Goal: Information Seeking & Learning: Learn about a topic

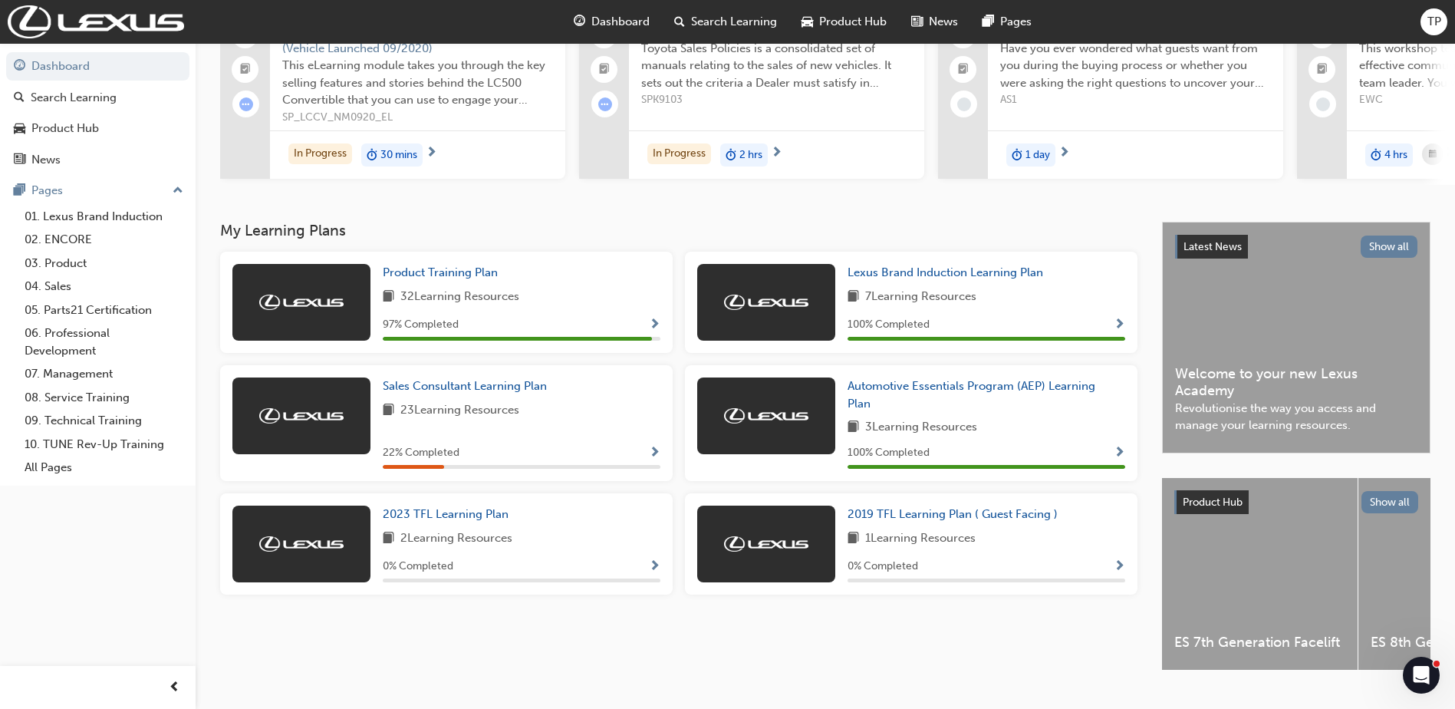
scroll to position [153, 0]
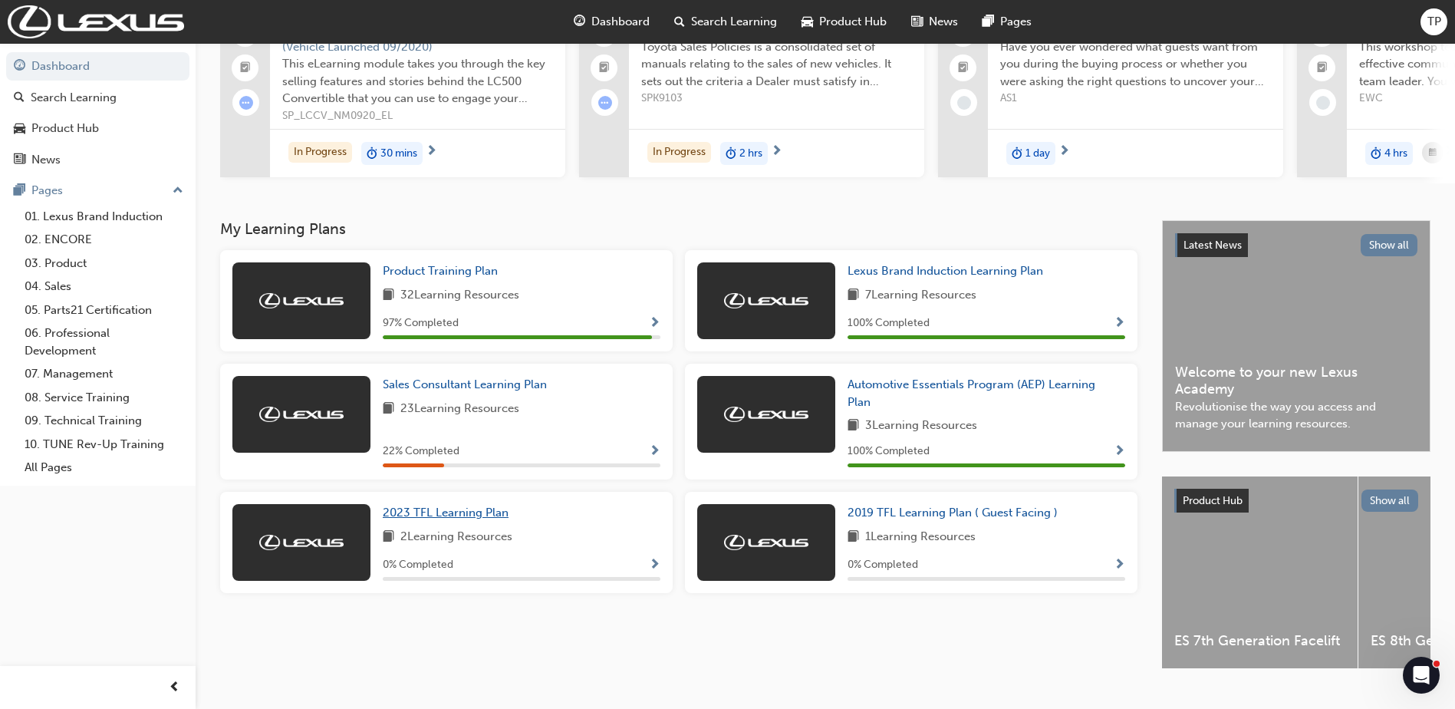
click at [478, 515] on span "2023 TFL Learning Plan" at bounding box center [446, 513] width 126 height 14
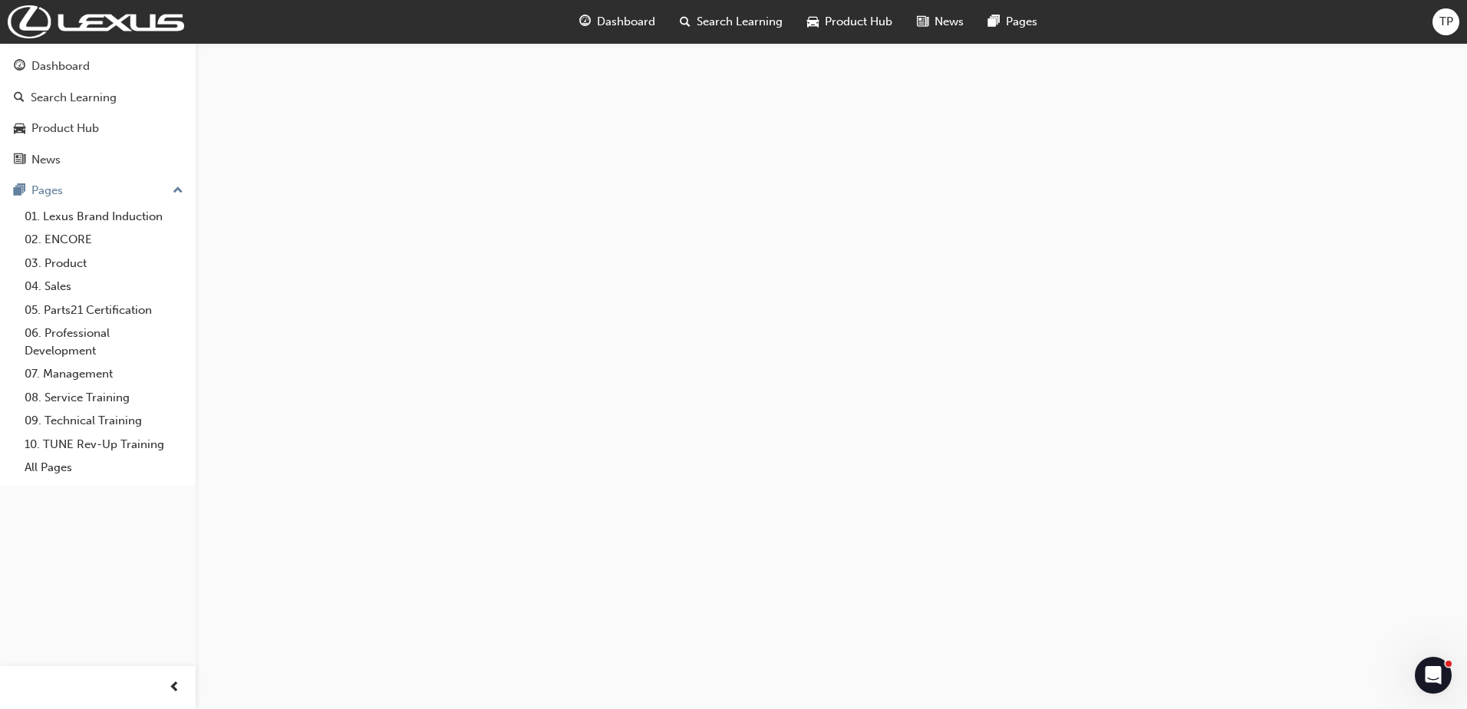
click at [610, 8] on div "Dashboard" at bounding box center [617, 21] width 100 height 31
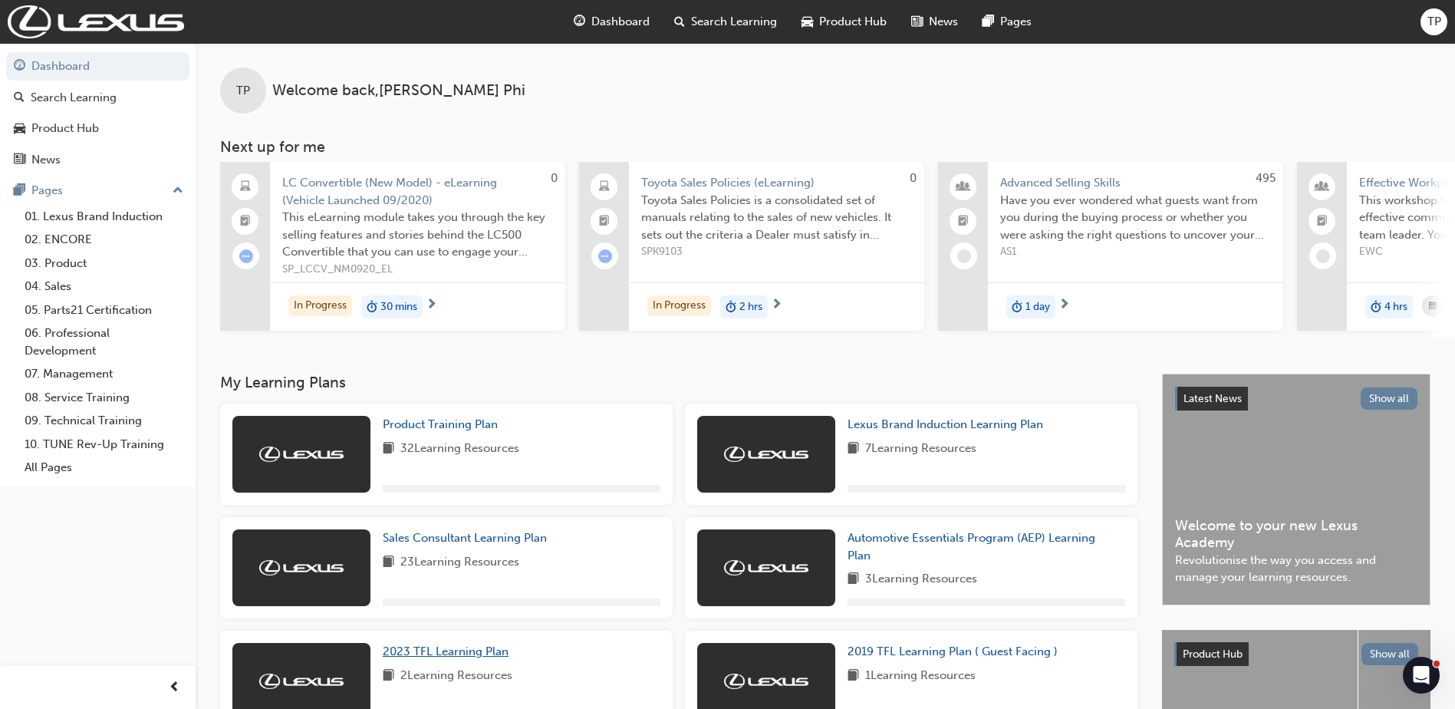
click at [404, 655] on span "2023 TFL Learning Plan" at bounding box center [446, 651] width 126 height 14
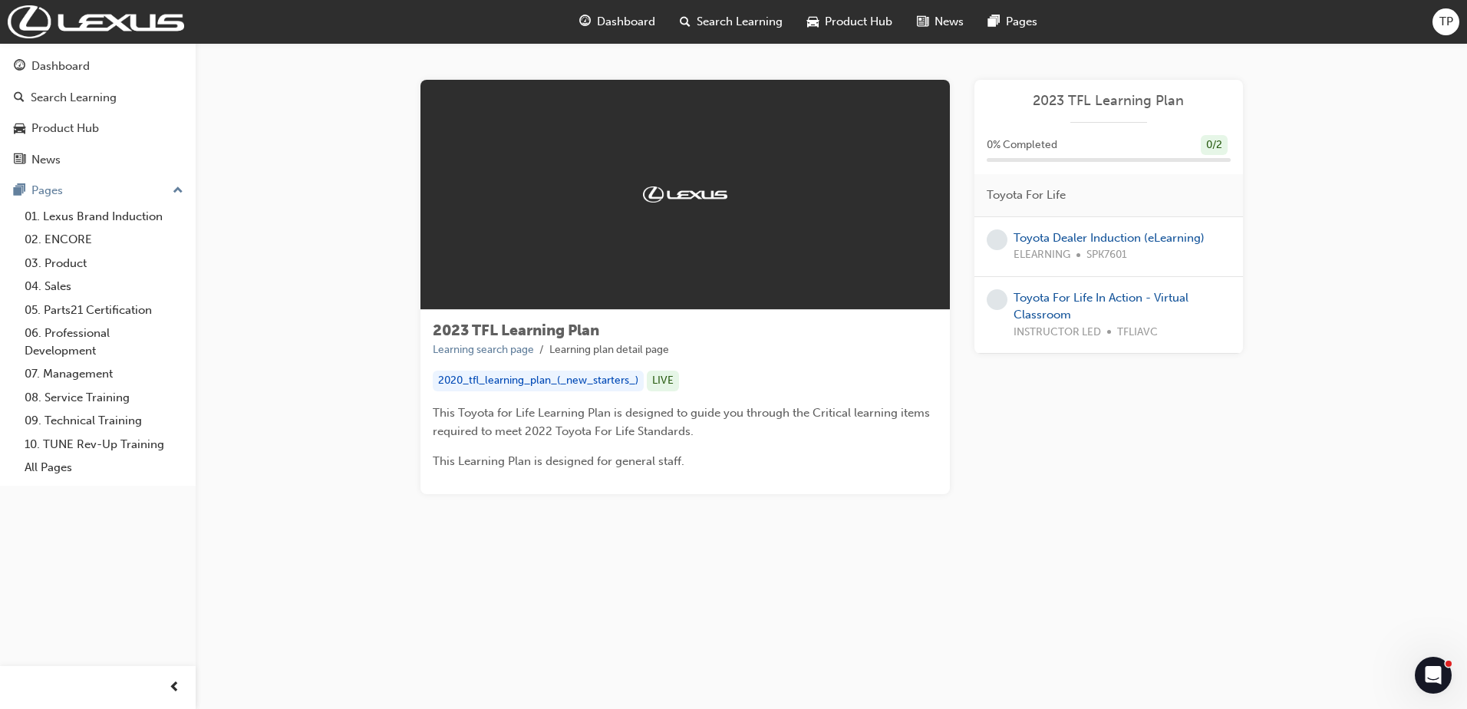
click at [1078, 246] on div "ELEARNING SPK7601" at bounding box center [1108, 255] width 191 height 18
click at [1080, 232] on link "Toyota Dealer Induction (eLearning)" at bounding box center [1108, 238] width 191 height 14
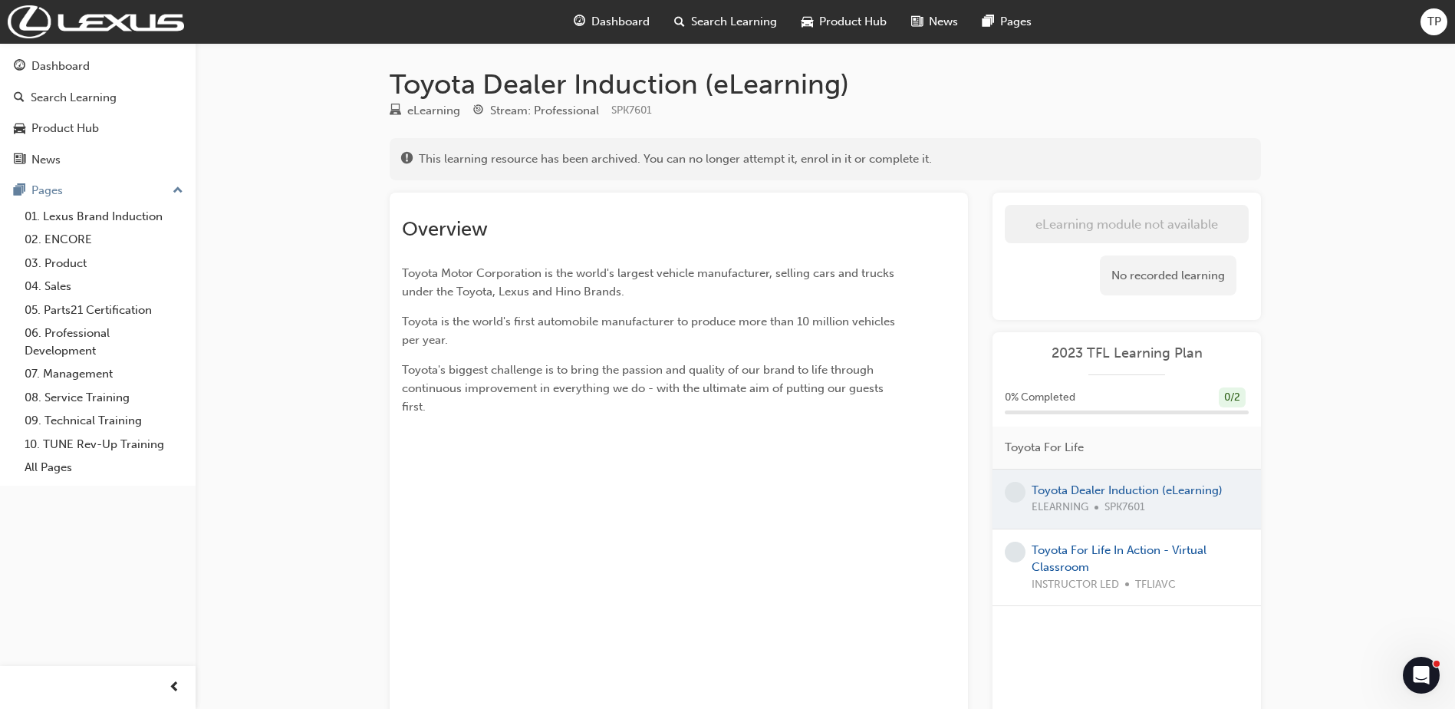
click at [1071, 558] on div "Toyota For Life In Action - Virtual Classroom INSTRUCTOR LED TFLIAVC" at bounding box center [1140, 568] width 217 height 52
click at [1069, 555] on link "Toyota For Life In Action - Virtual Classroom" at bounding box center [1119, 558] width 175 height 31
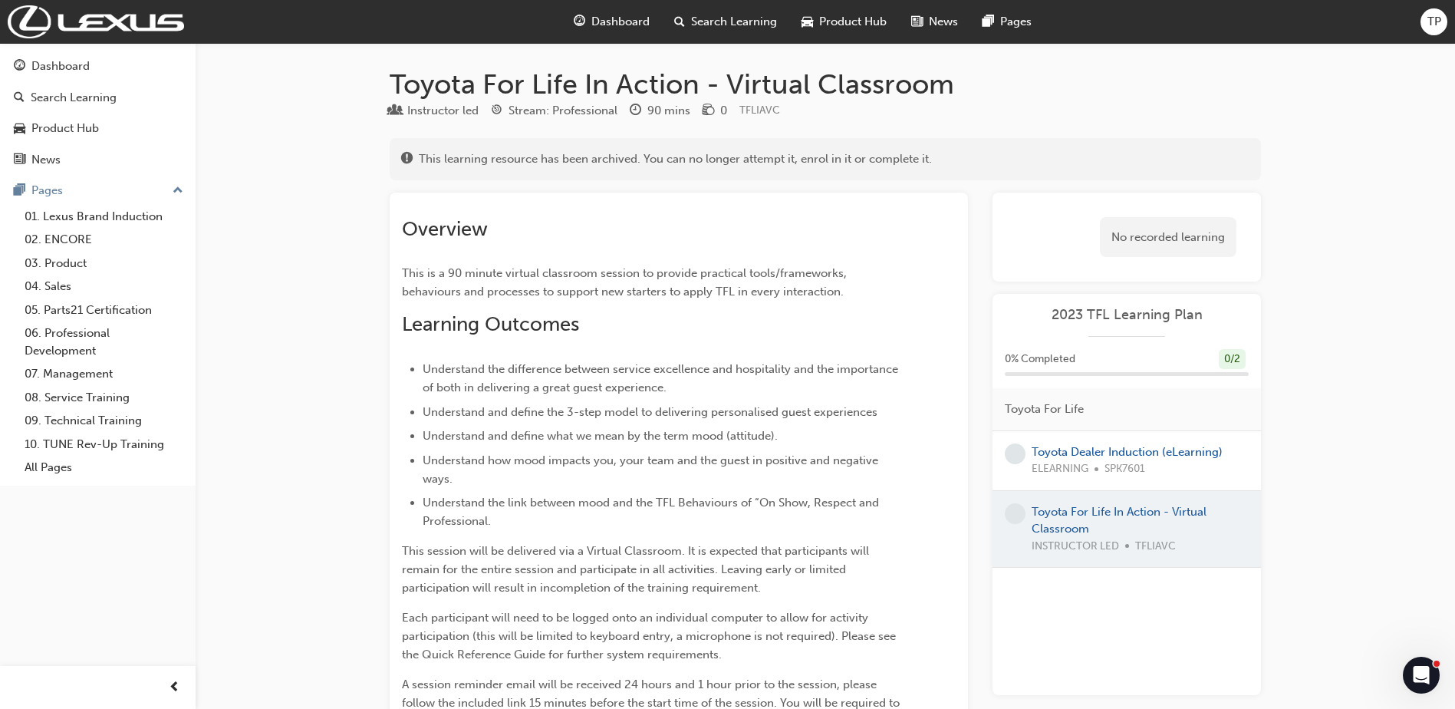
click at [578, 27] on span "guage-icon" at bounding box center [580, 21] width 12 height 19
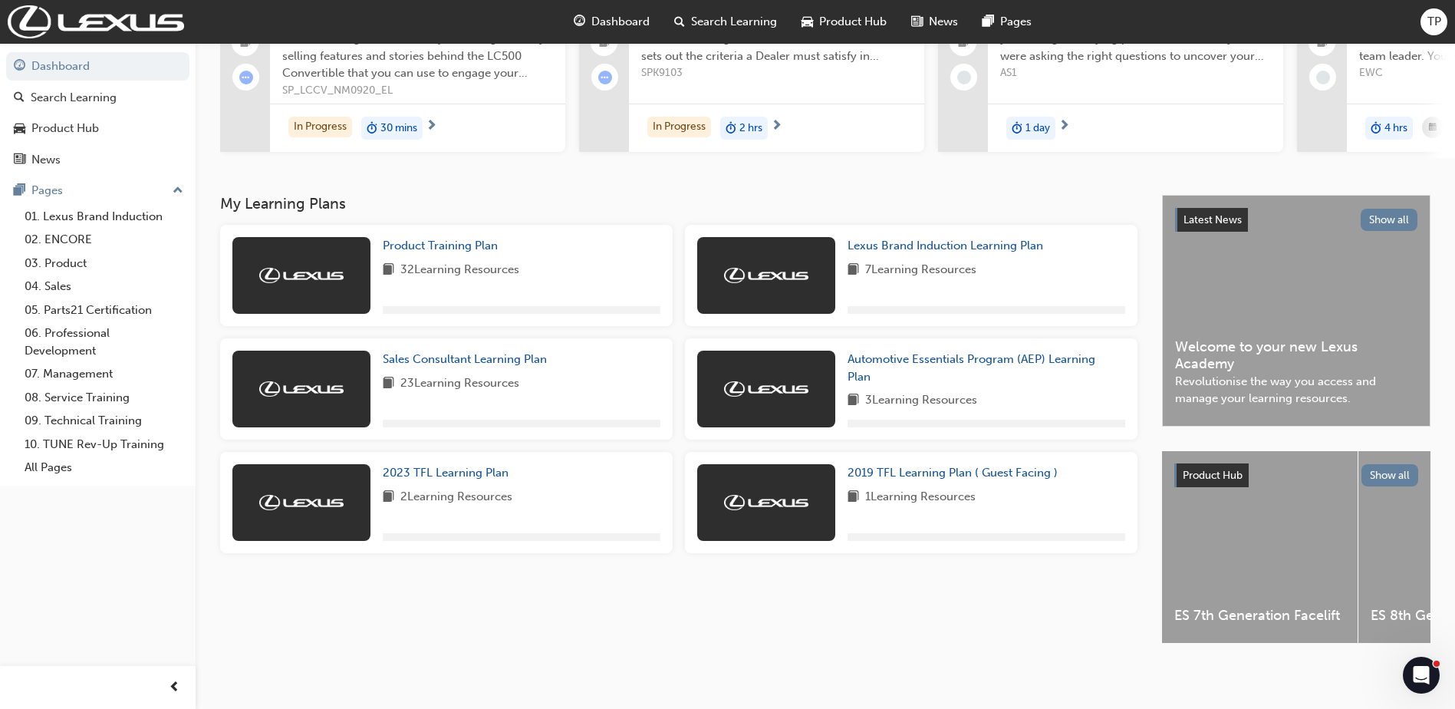
scroll to position [191, 0]
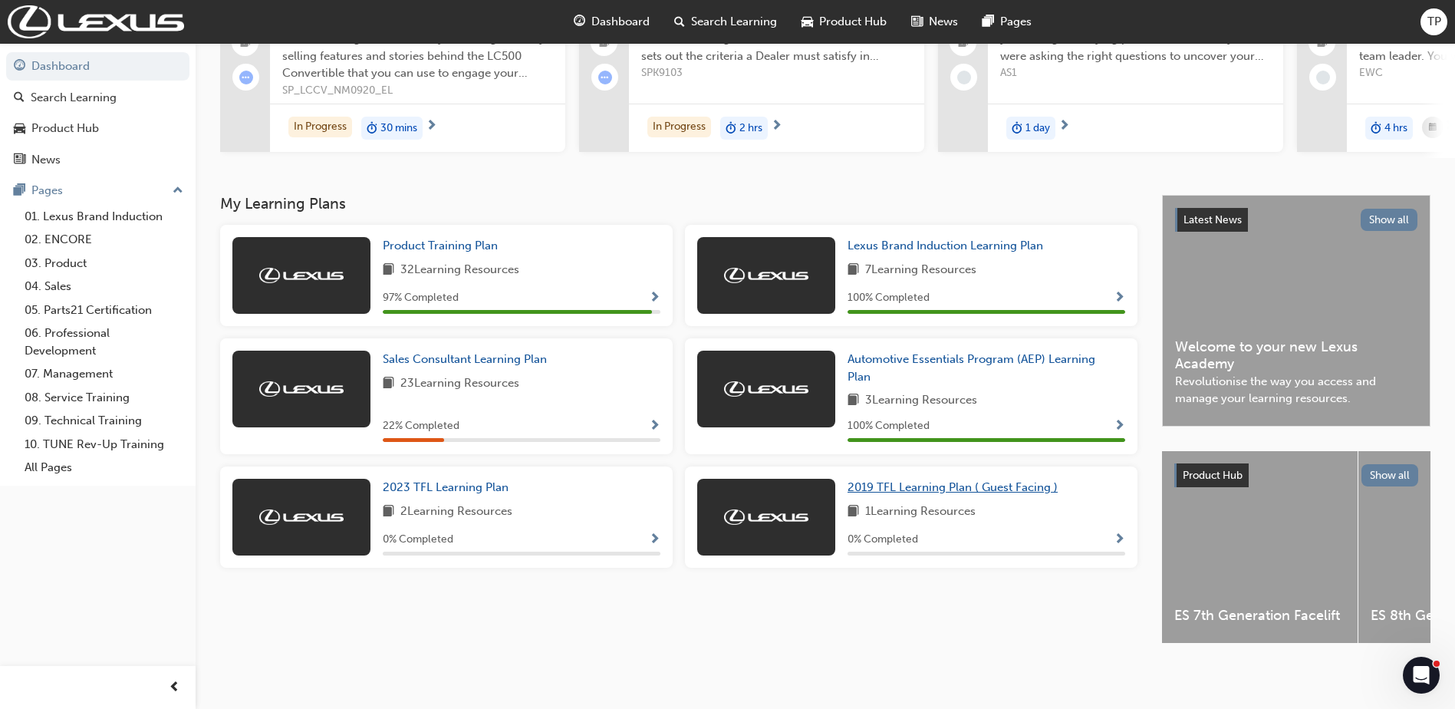
click at [898, 480] on span "2019 TFL Learning Plan ( Guest Facing )" at bounding box center [953, 487] width 210 height 14
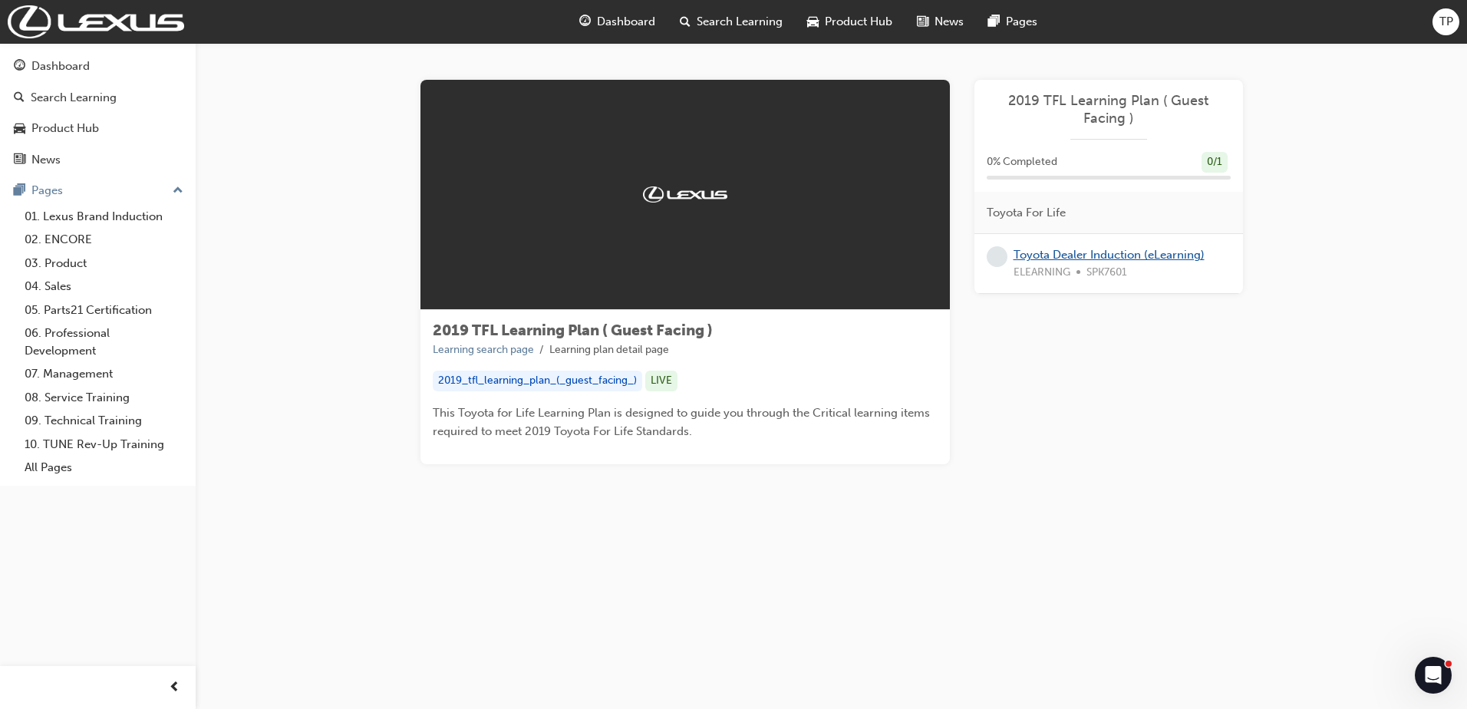
click at [1051, 252] on link "Toyota Dealer Induction (eLearning)" at bounding box center [1108, 255] width 191 height 14
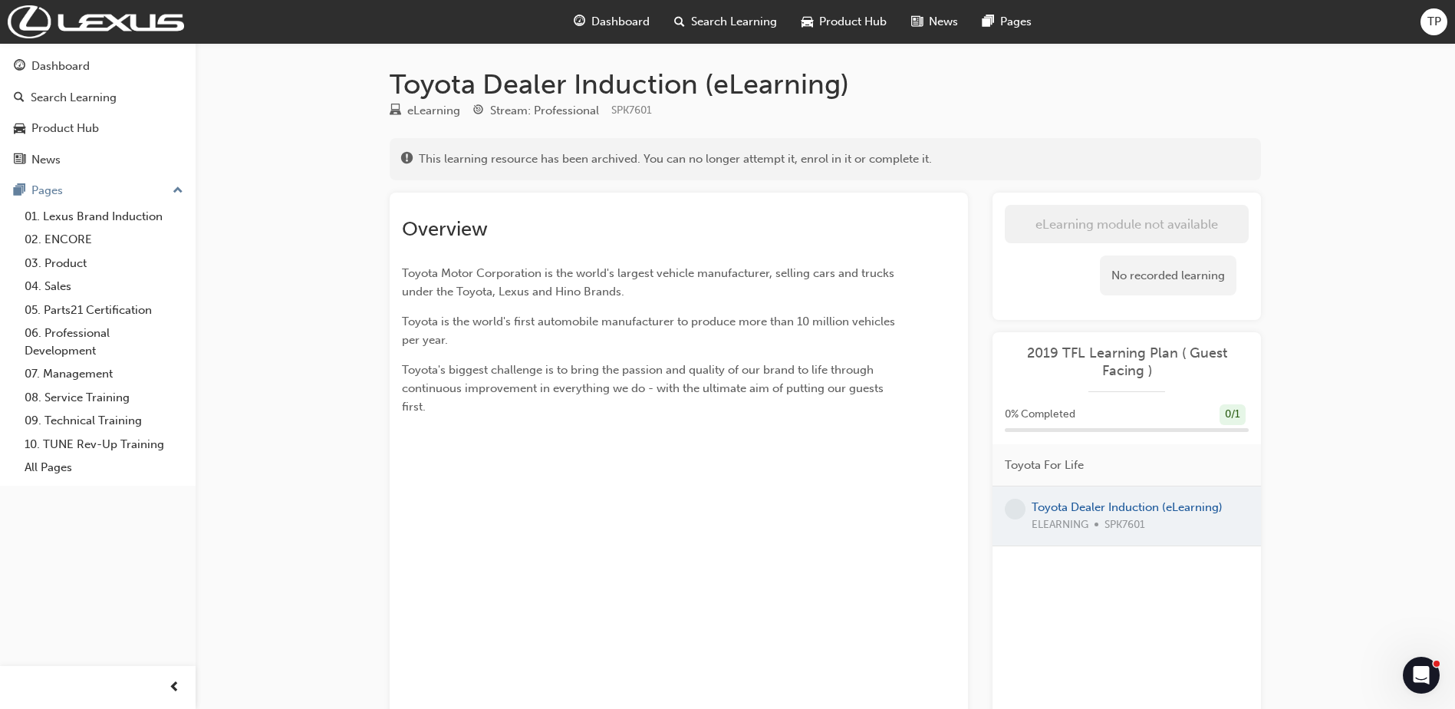
click at [597, 15] on span "Dashboard" at bounding box center [620, 22] width 58 height 18
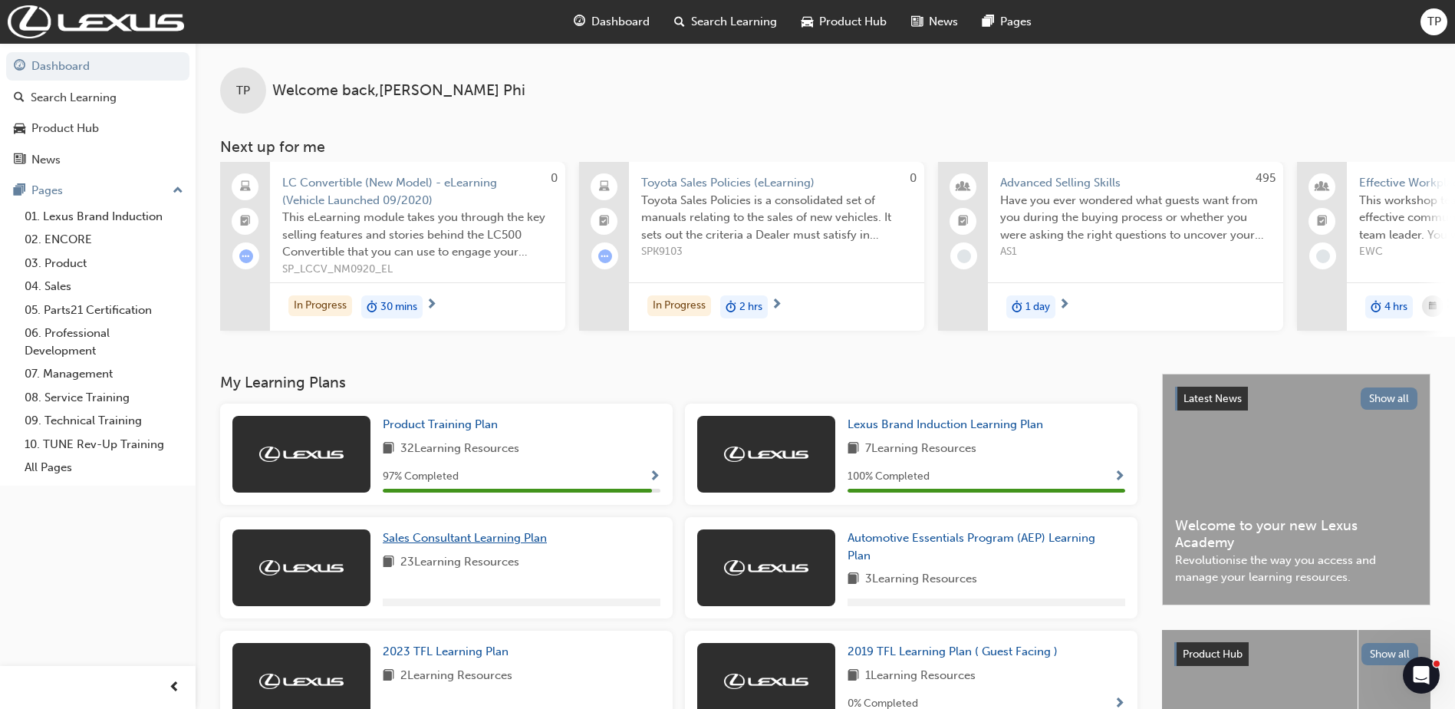
click at [436, 540] on span "Sales Consultant Learning Plan" at bounding box center [465, 538] width 164 height 14
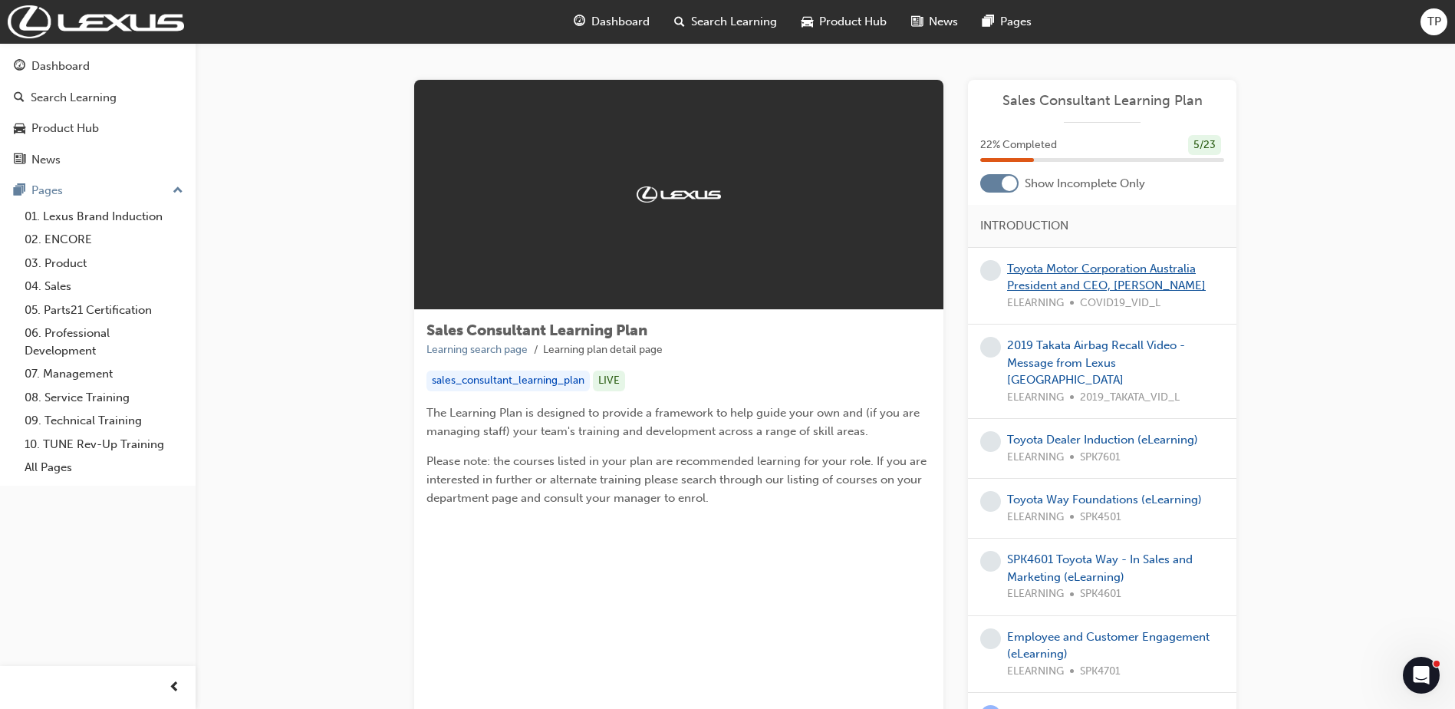
click at [1096, 274] on link "Toyota Motor Corporation Australia President and CEO, [PERSON_NAME]" at bounding box center [1106, 277] width 199 height 31
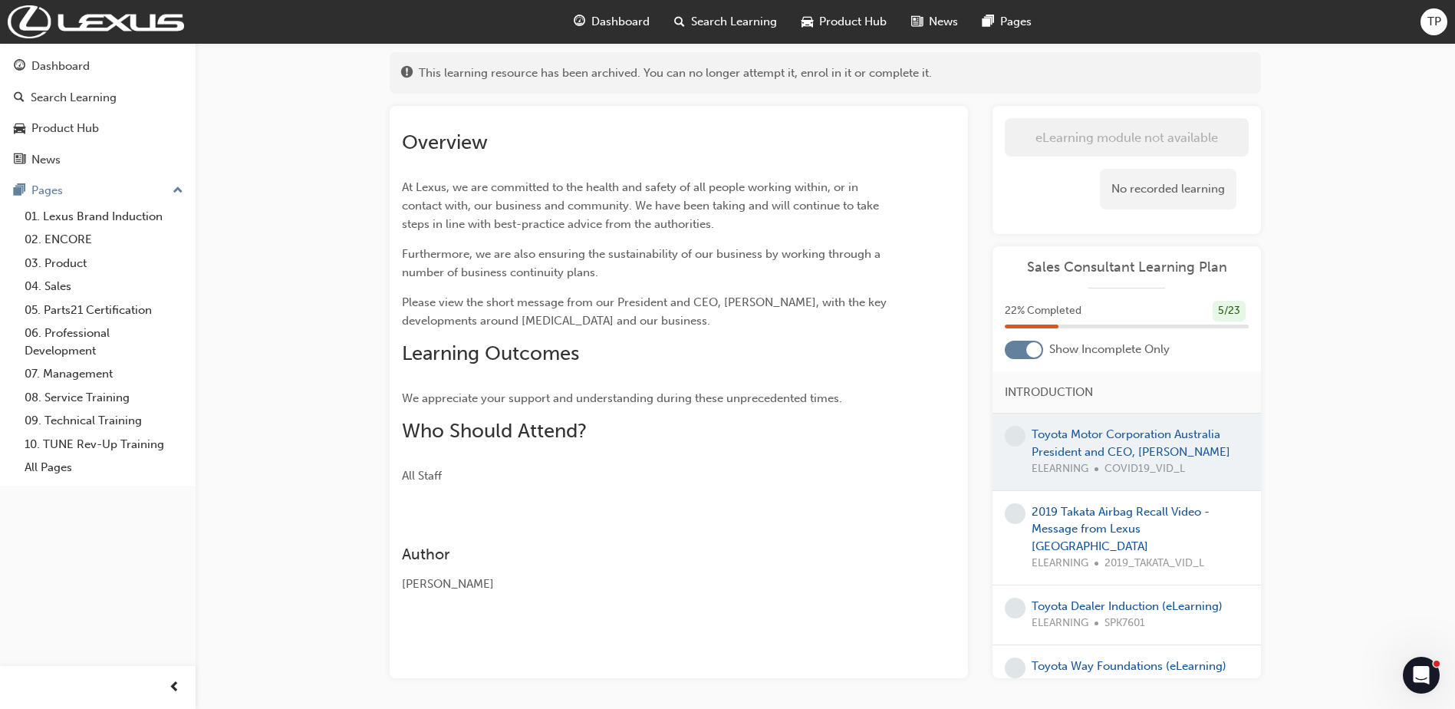
scroll to position [153, 0]
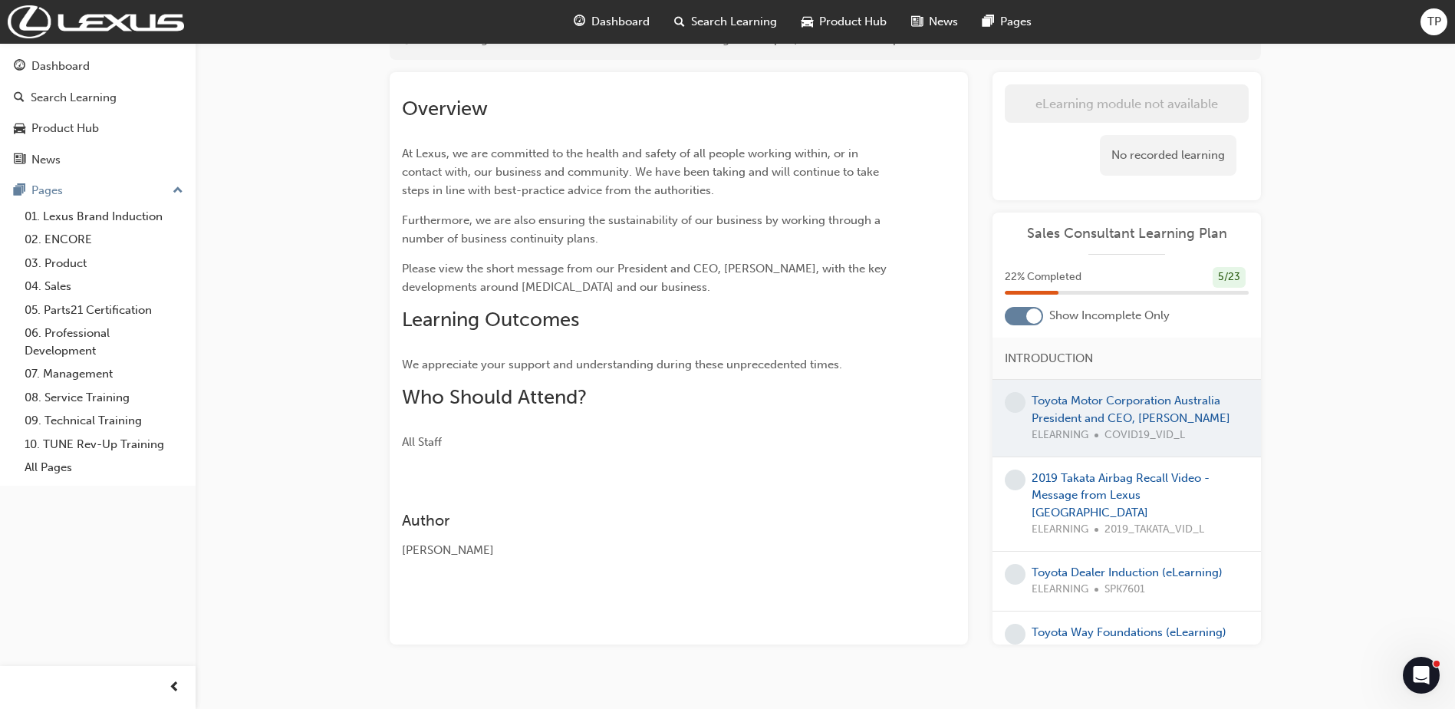
click at [1116, 522] on span "2019_TAKATA_VID_L" at bounding box center [1155, 530] width 100 height 18
click at [1118, 508] on link "2019 Takata Airbag Recall Video - Message from Lexus [GEOGRAPHIC_DATA]" at bounding box center [1121, 495] width 178 height 48
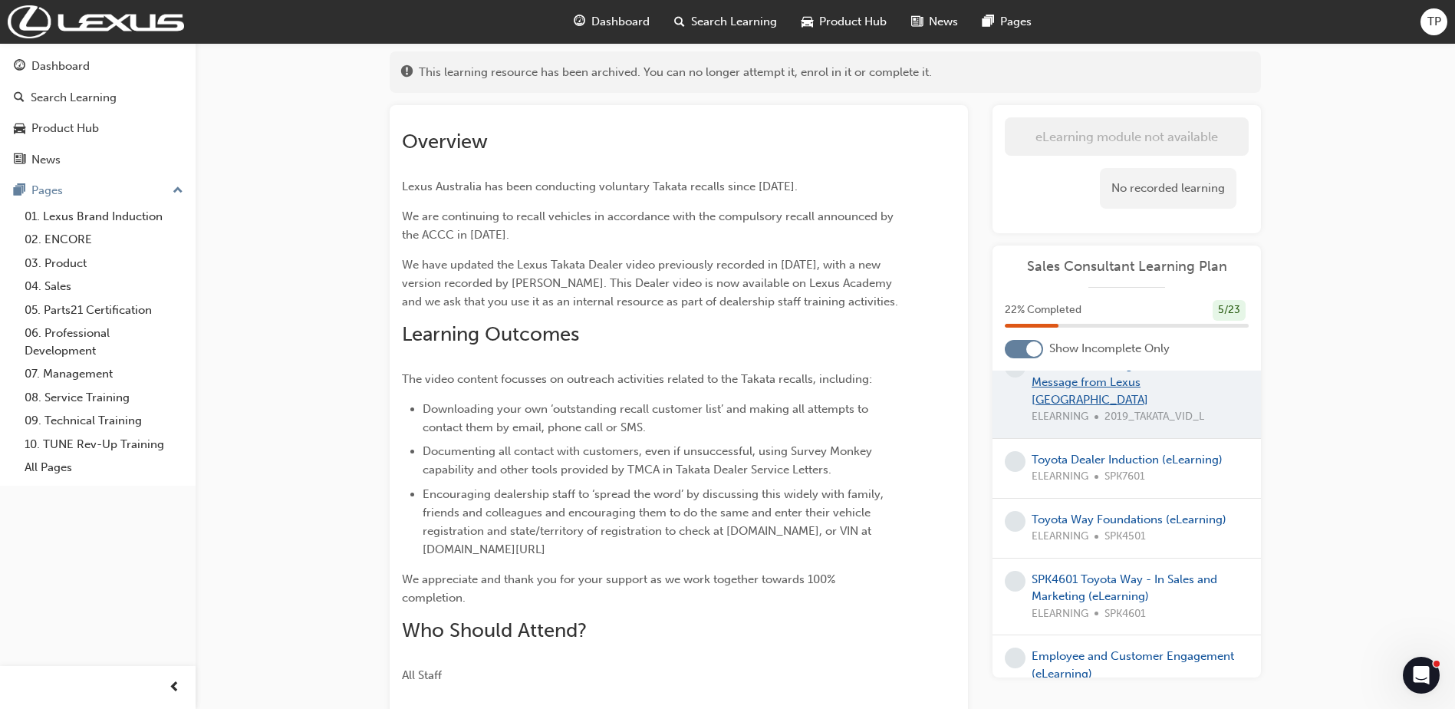
scroll to position [153, 0]
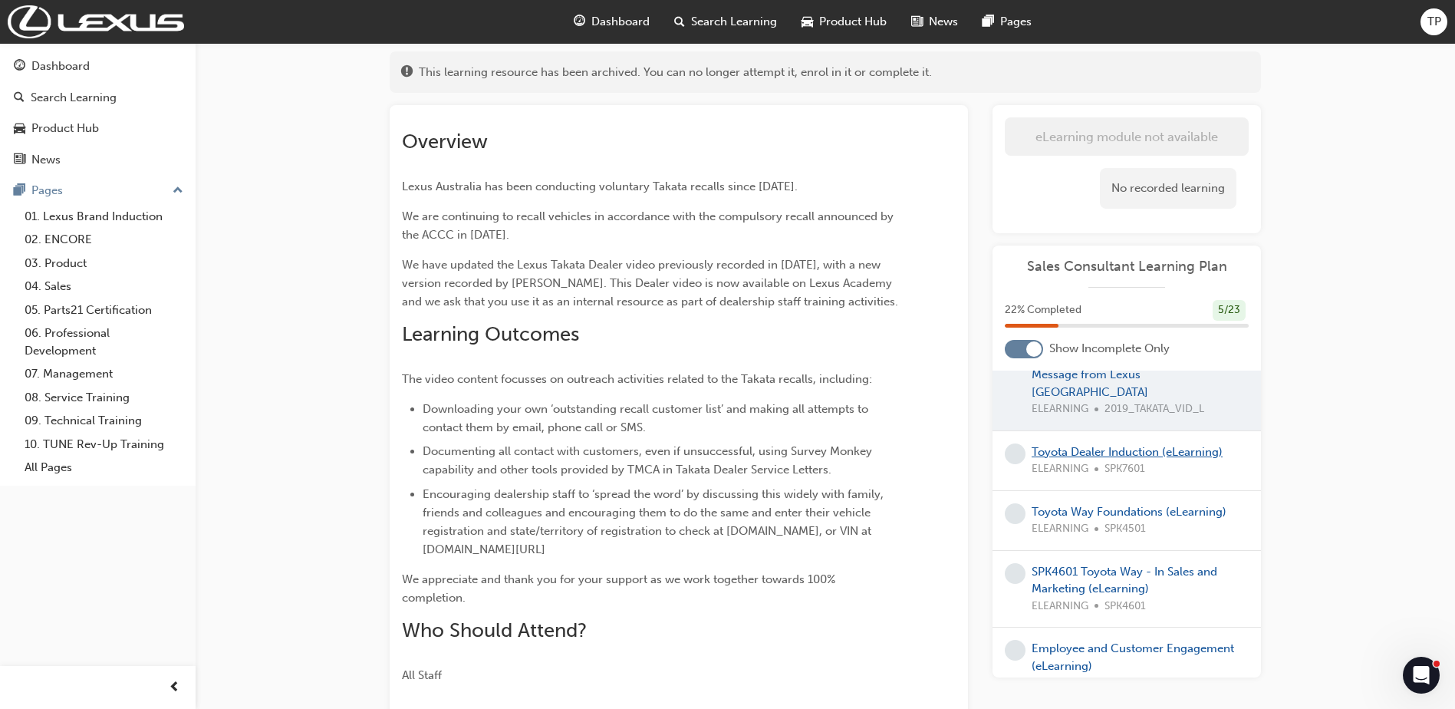
click at [1112, 445] on link "Toyota Dealer Induction (eLearning)" at bounding box center [1127, 452] width 191 height 14
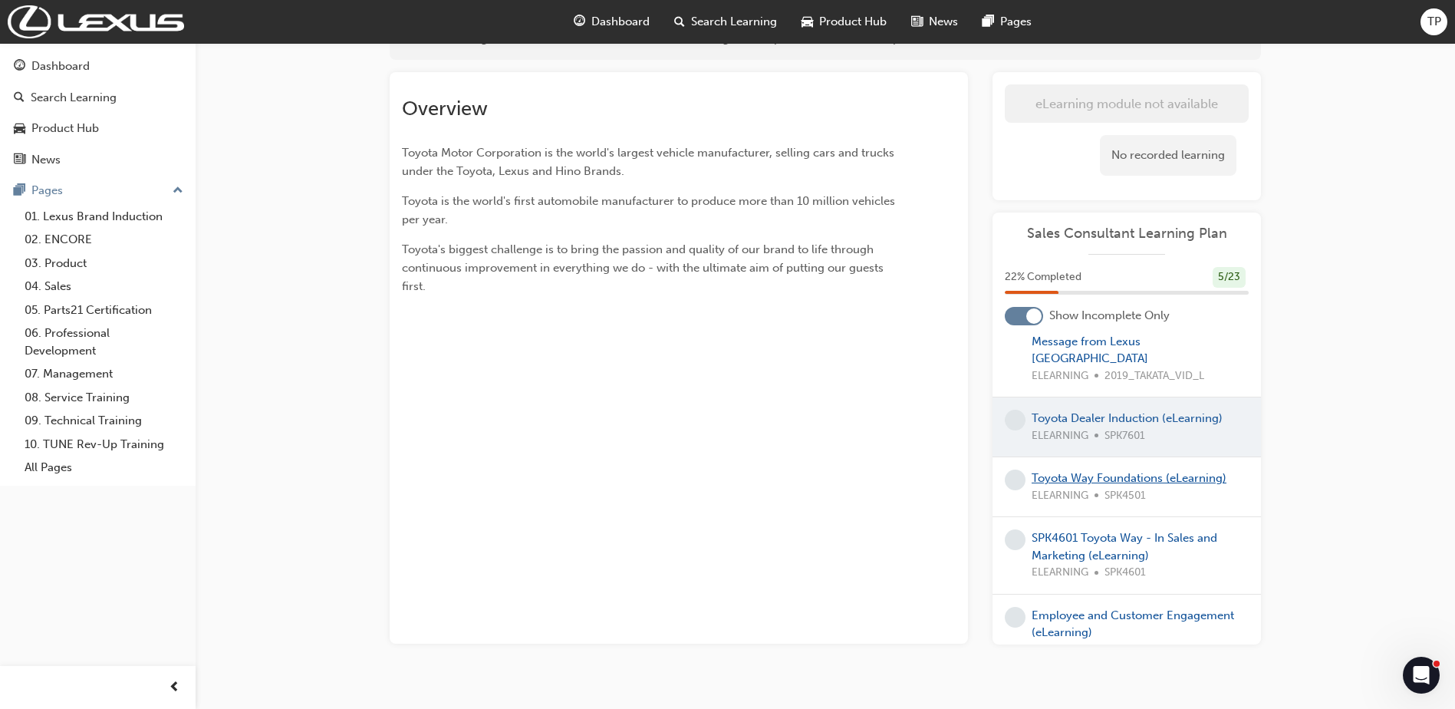
click at [1091, 479] on link "Toyota Way Foundations (eLearning)" at bounding box center [1129, 478] width 195 height 14
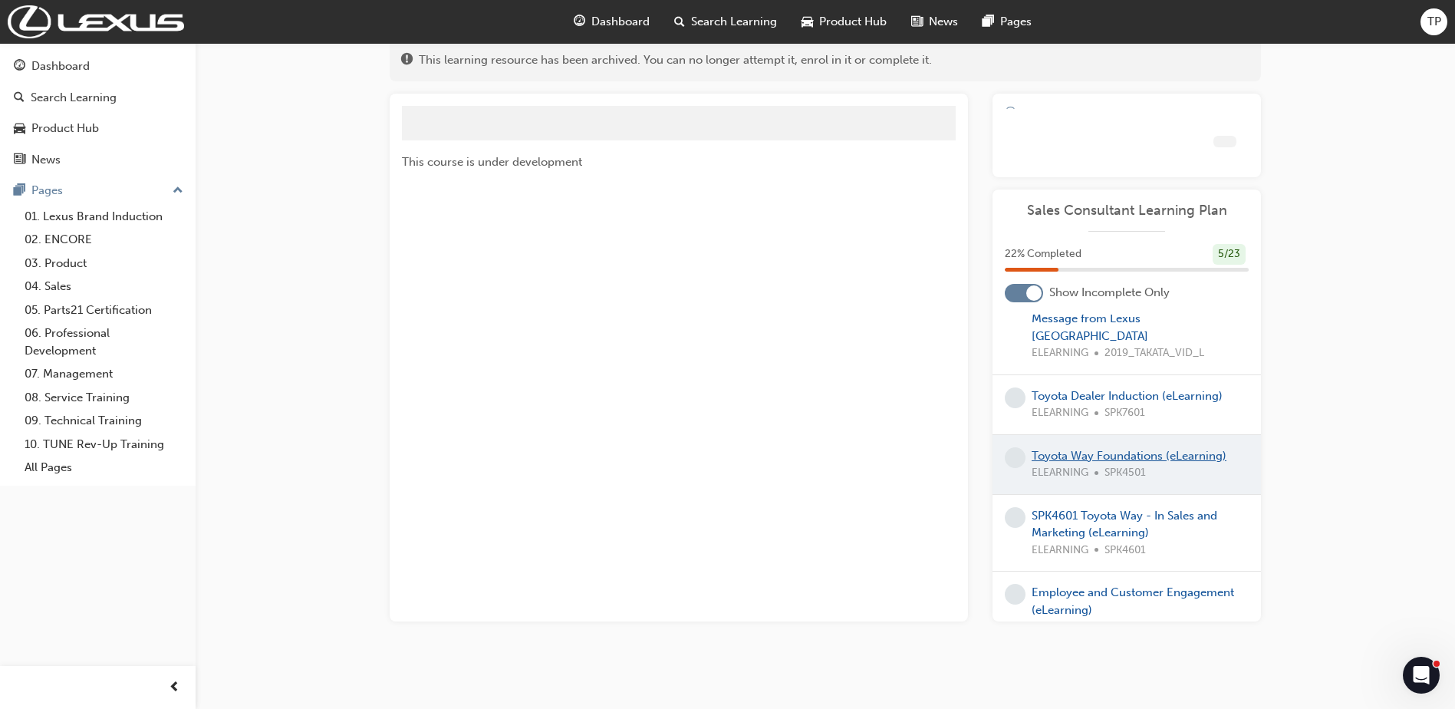
scroll to position [120, 0]
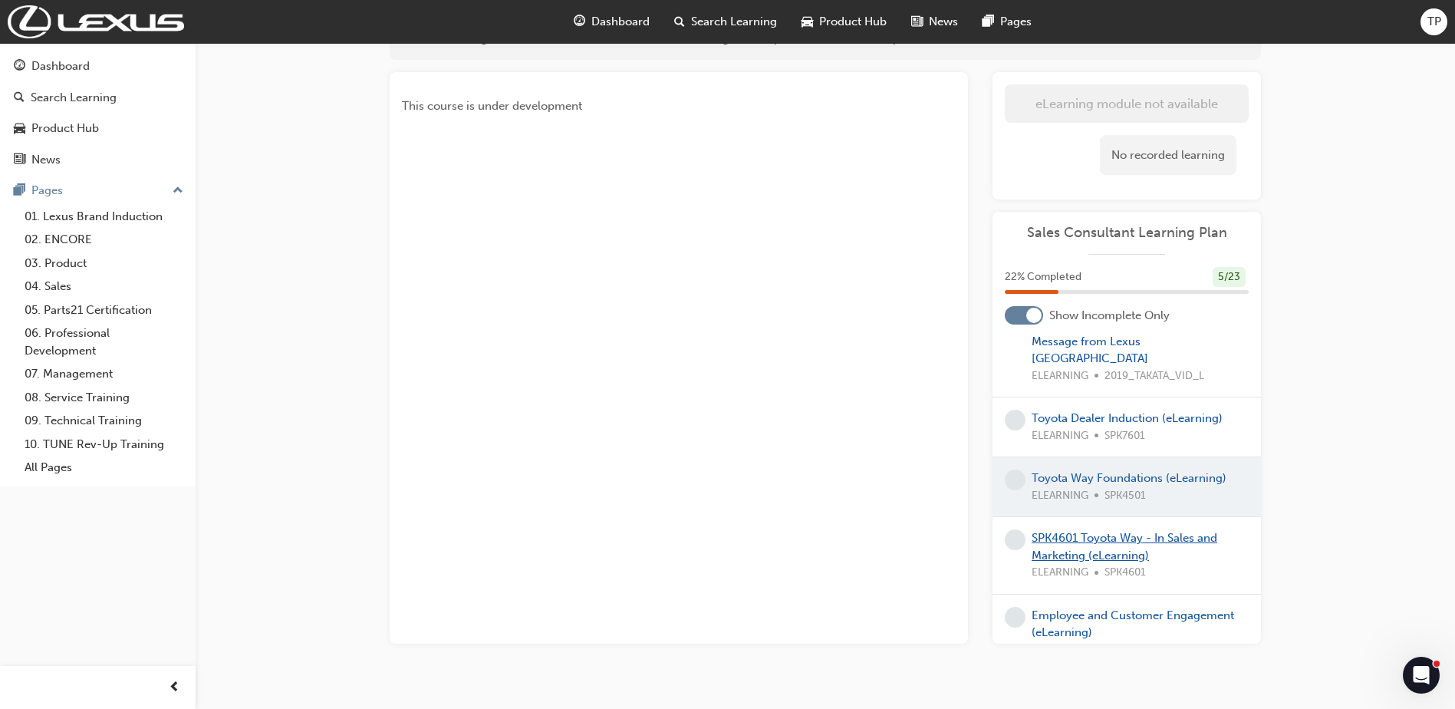
click at [1074, 550] on link "SPK4601 Toyota Way - In Sales and Marketing (eLearning)" at bounding box center [1125, 546] width 186 height 31
